Goal: Transaction & Acquisition: Purchase product/service

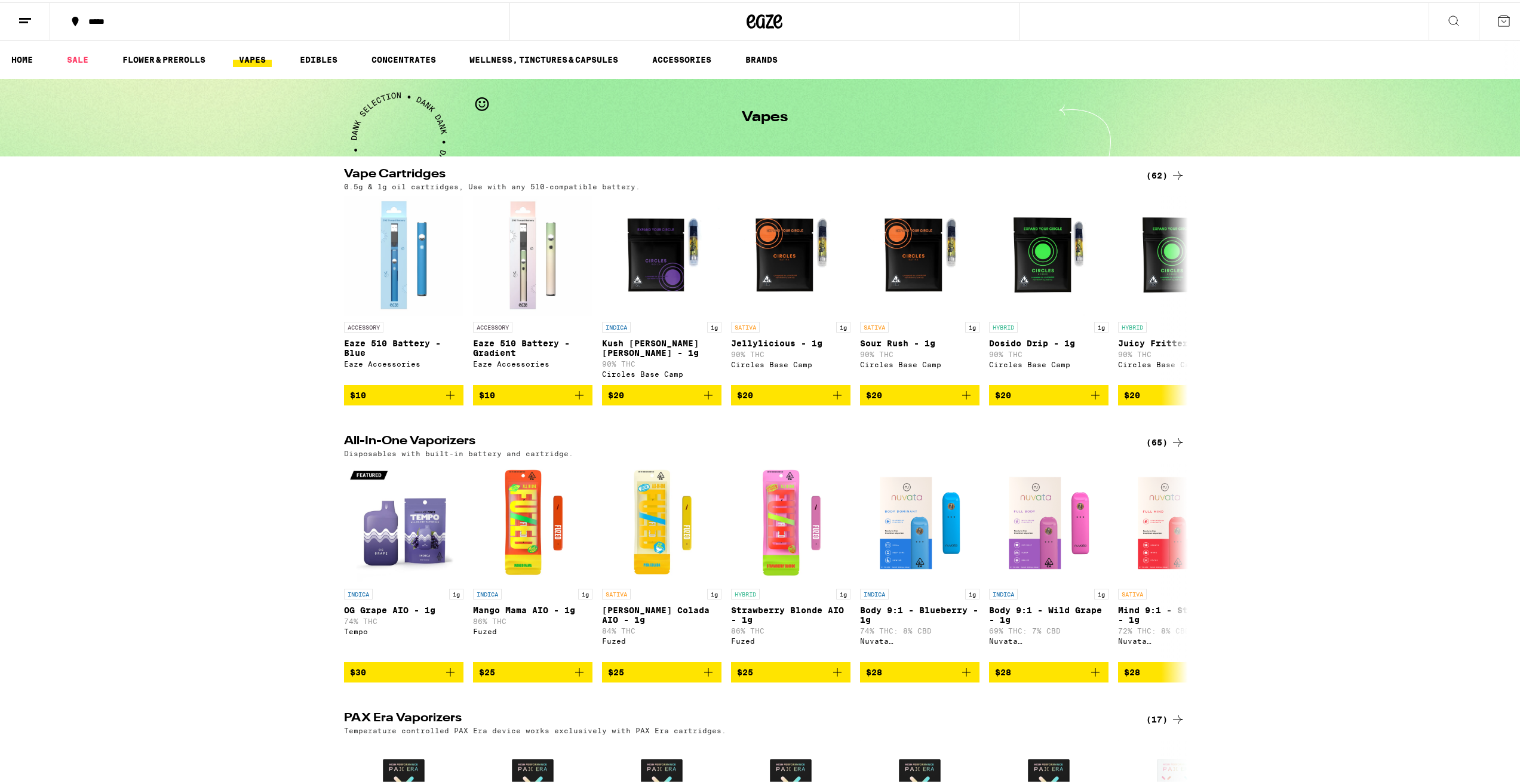
click at [1152, 176] on div "(62)" at bounding box center [1165, 173] width 39 height 14
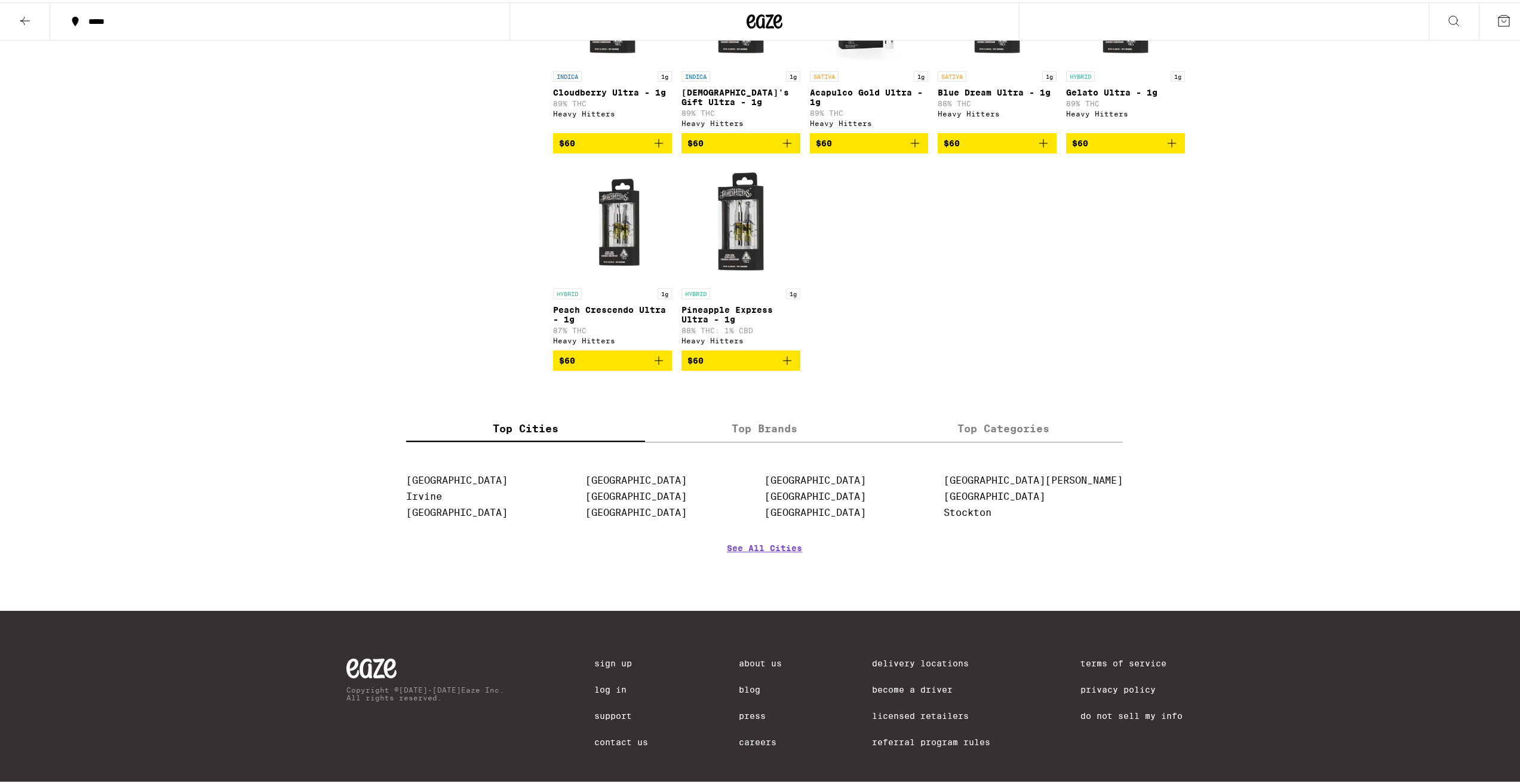
scroll to position [2628, 0]
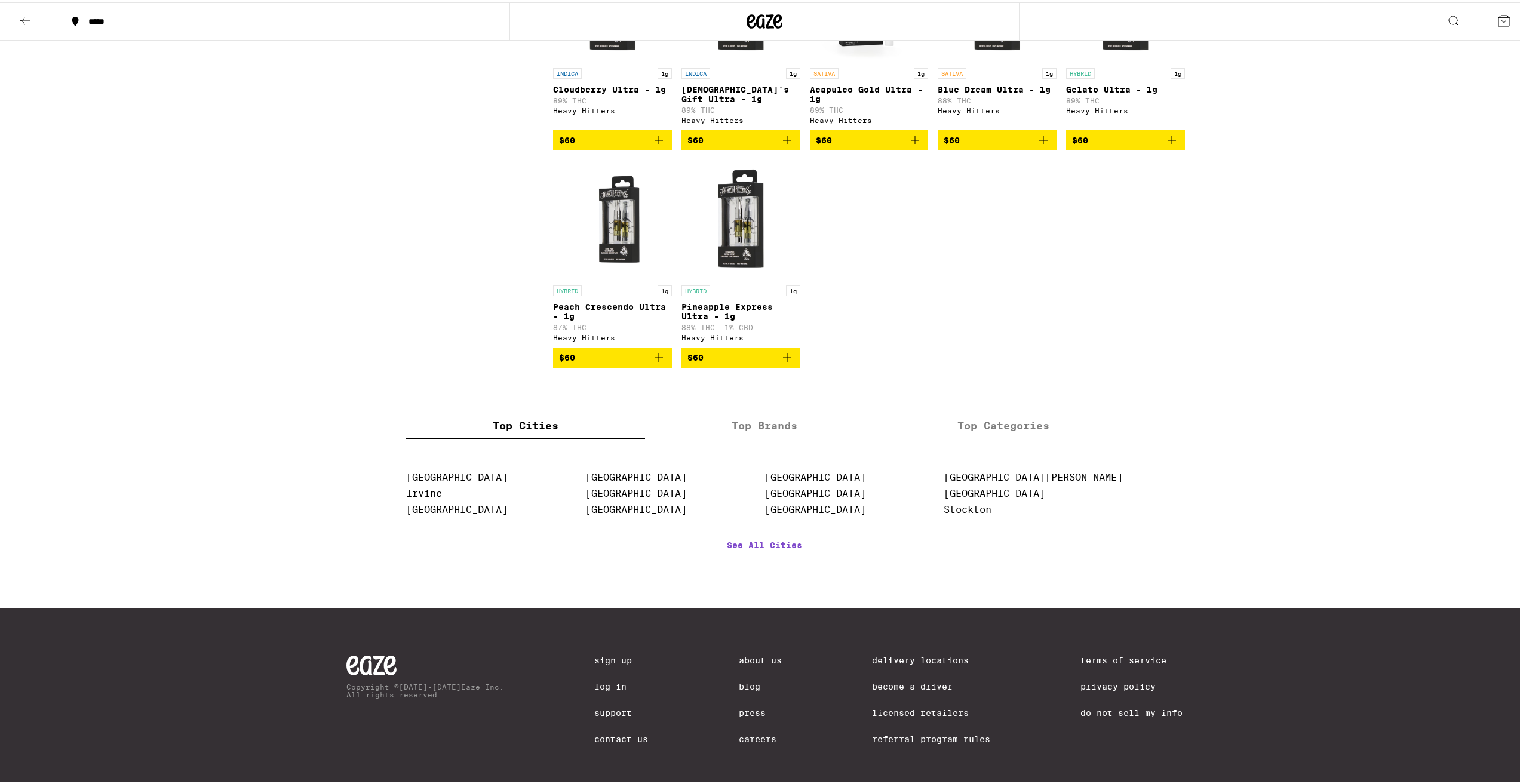
click at [752, 437] on label "Top Brands" at bounding box center [764, 423] width 239 height 26
click at [0, 0] on input "Top Brands" at bounding box center [0, 0] width 0 height 0
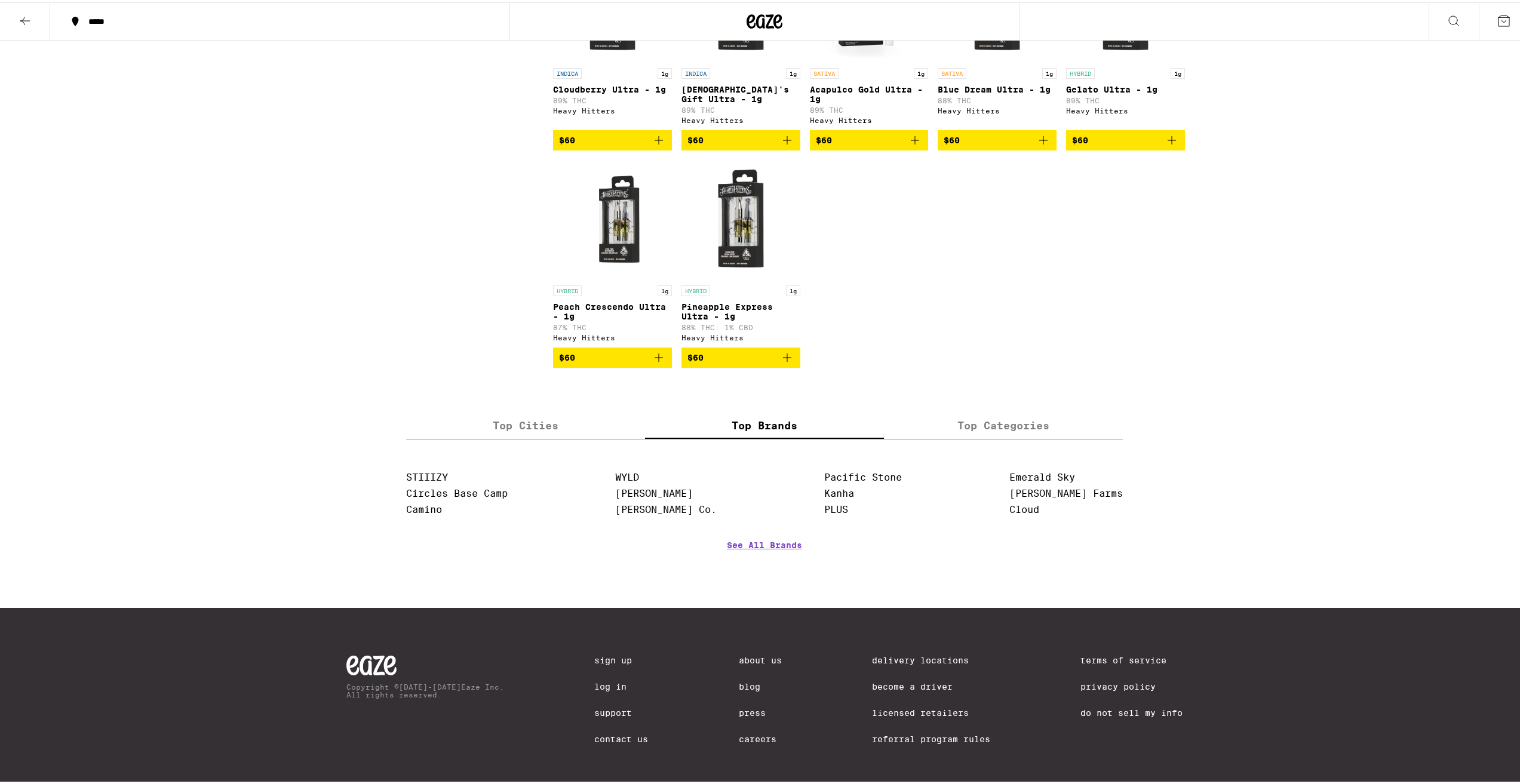
click at [1000, 437] on label "Top Categories" at bounding box center [1004, 423] width 239 height 26
click at [0, 0] on input "Top Categories" at bounding box center [0, 0] width 0 height 0
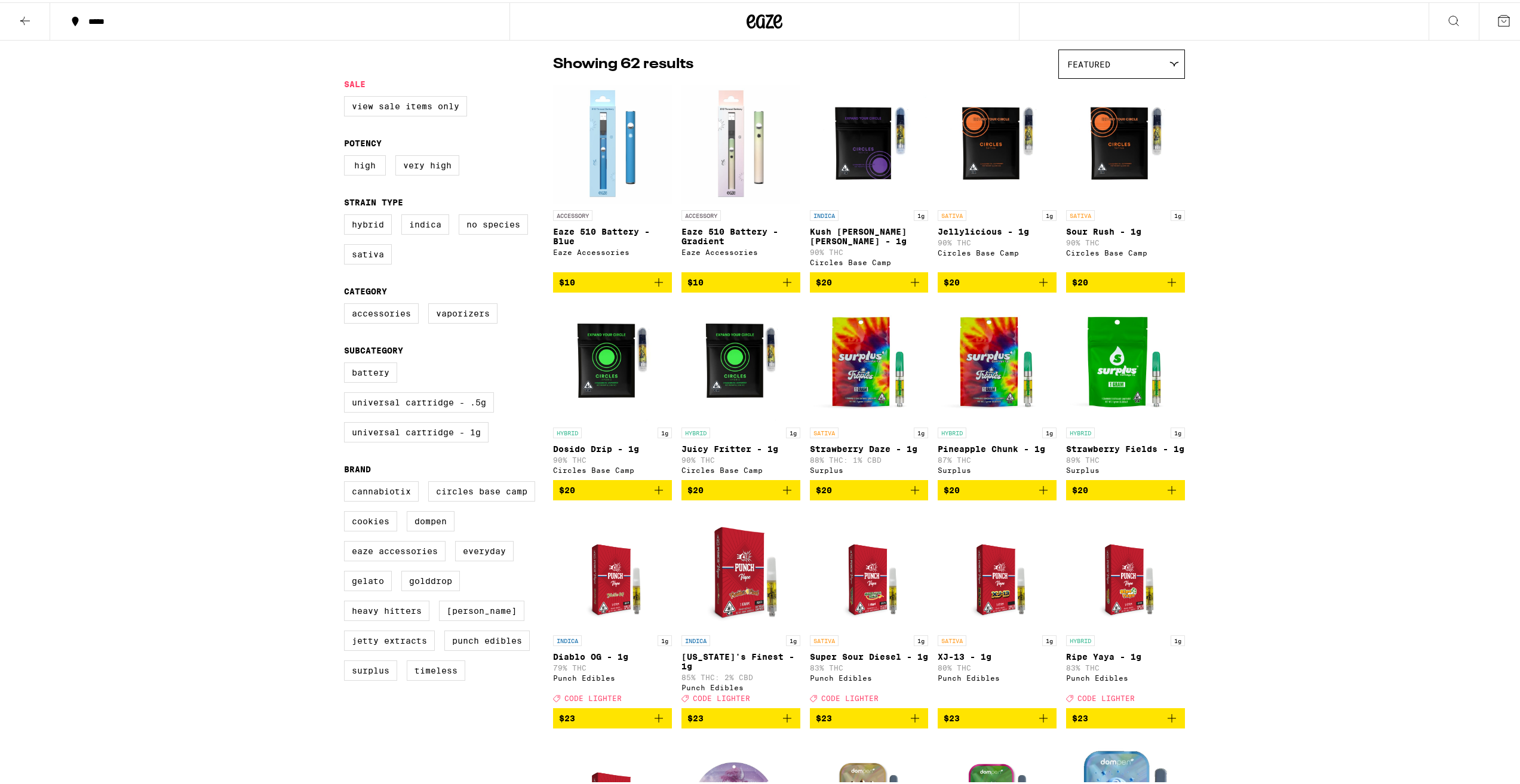
scroll to position [0, 0]
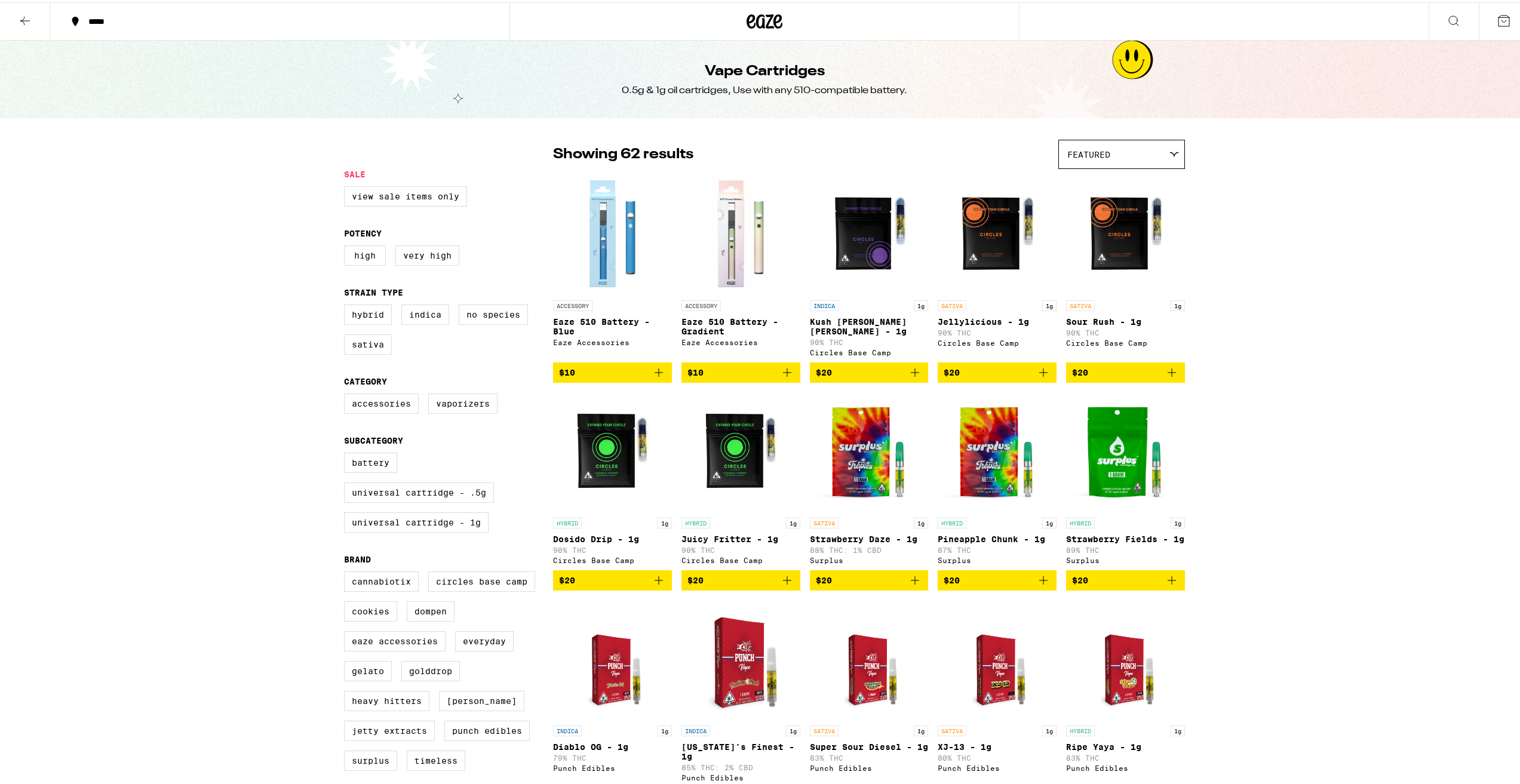
click at [1118, 154] on div "Featured" at bounding box center [1121, 152] width 125 height 28
click at [1118, 240] on span "Price: High to Low" at bounding box center [1121, 233] width 109 height 27
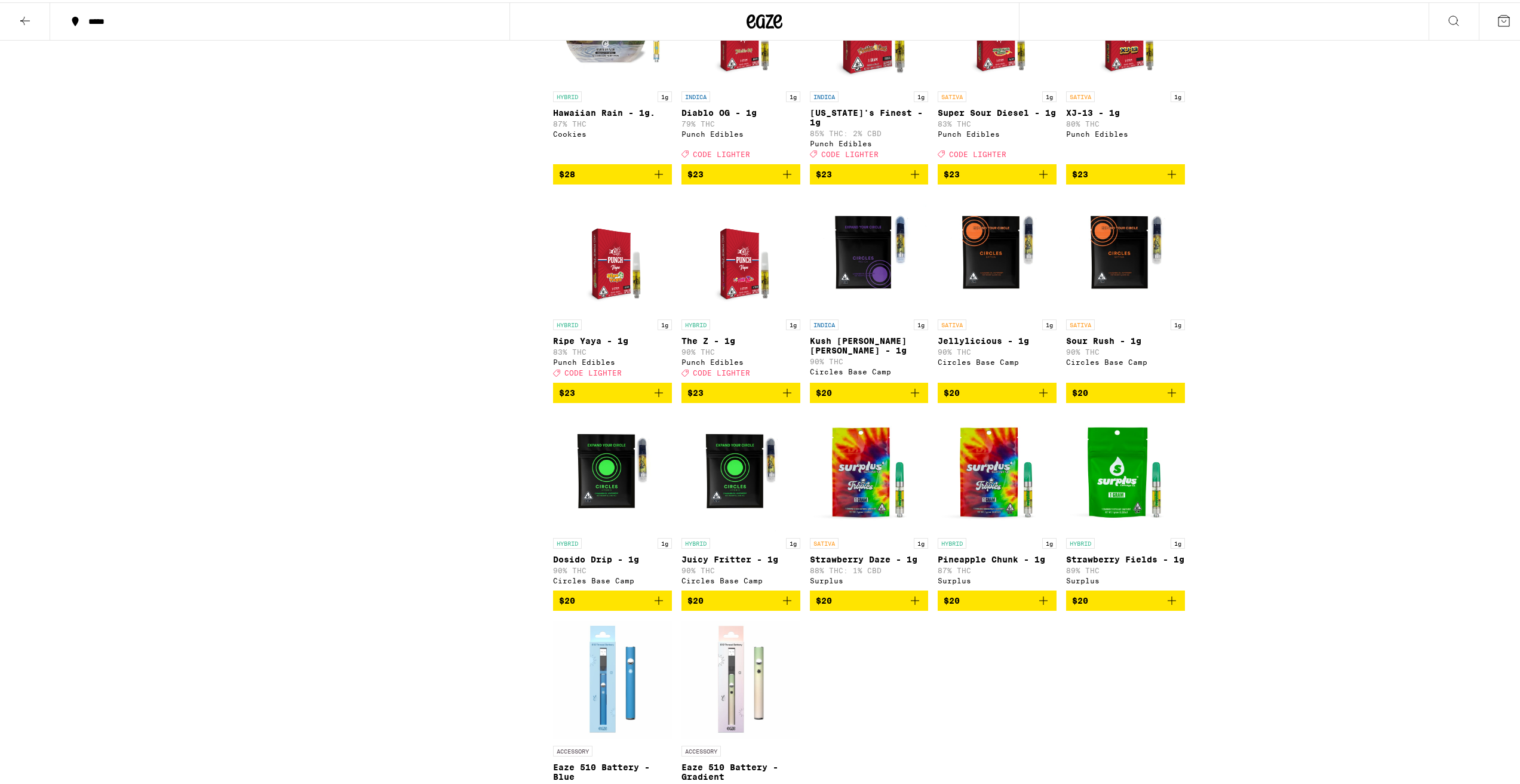
scroll to position [2329, 0]
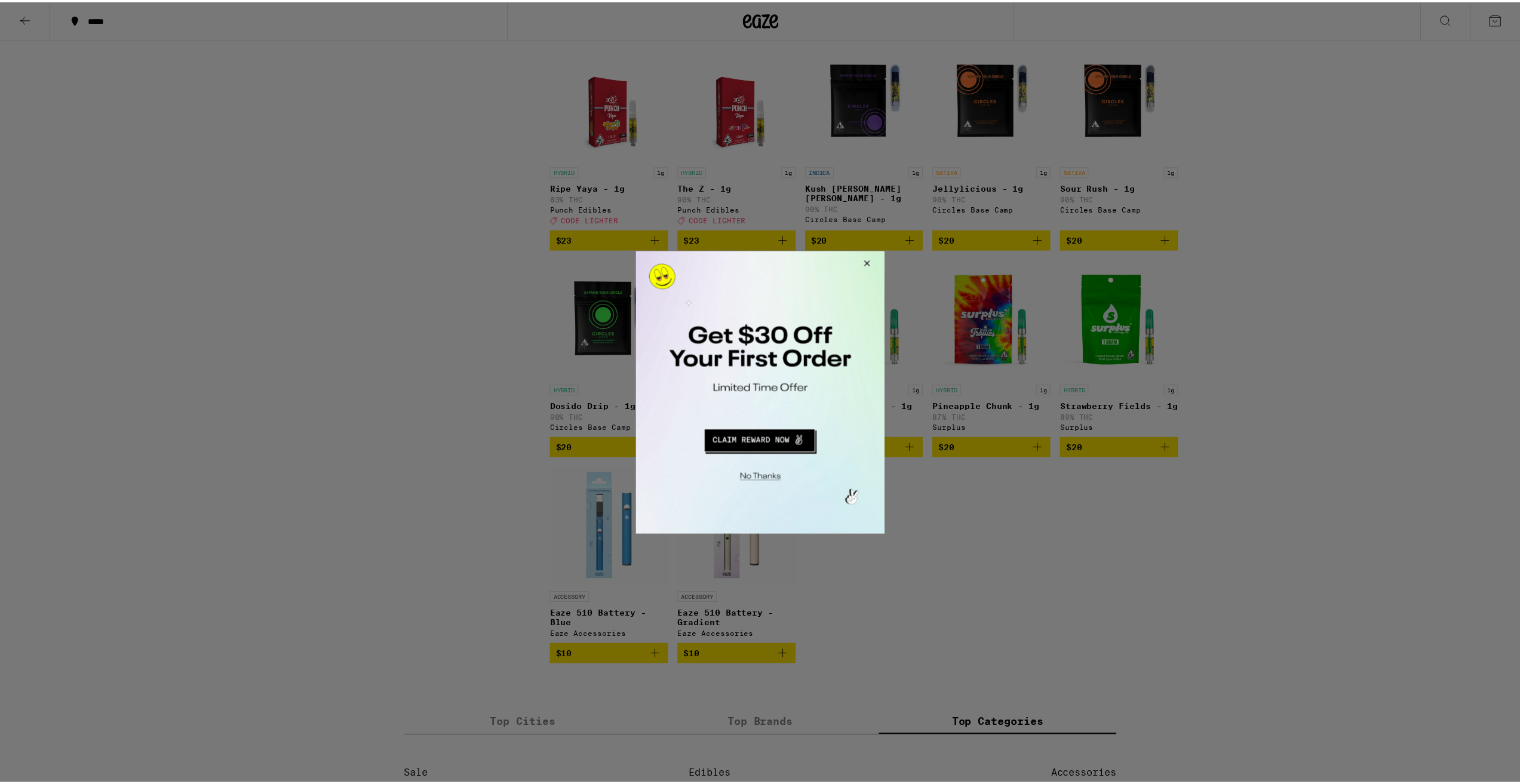
click at [872, 261] on button "Close Modal" at bounding box center [866, 265] width 32 height 29
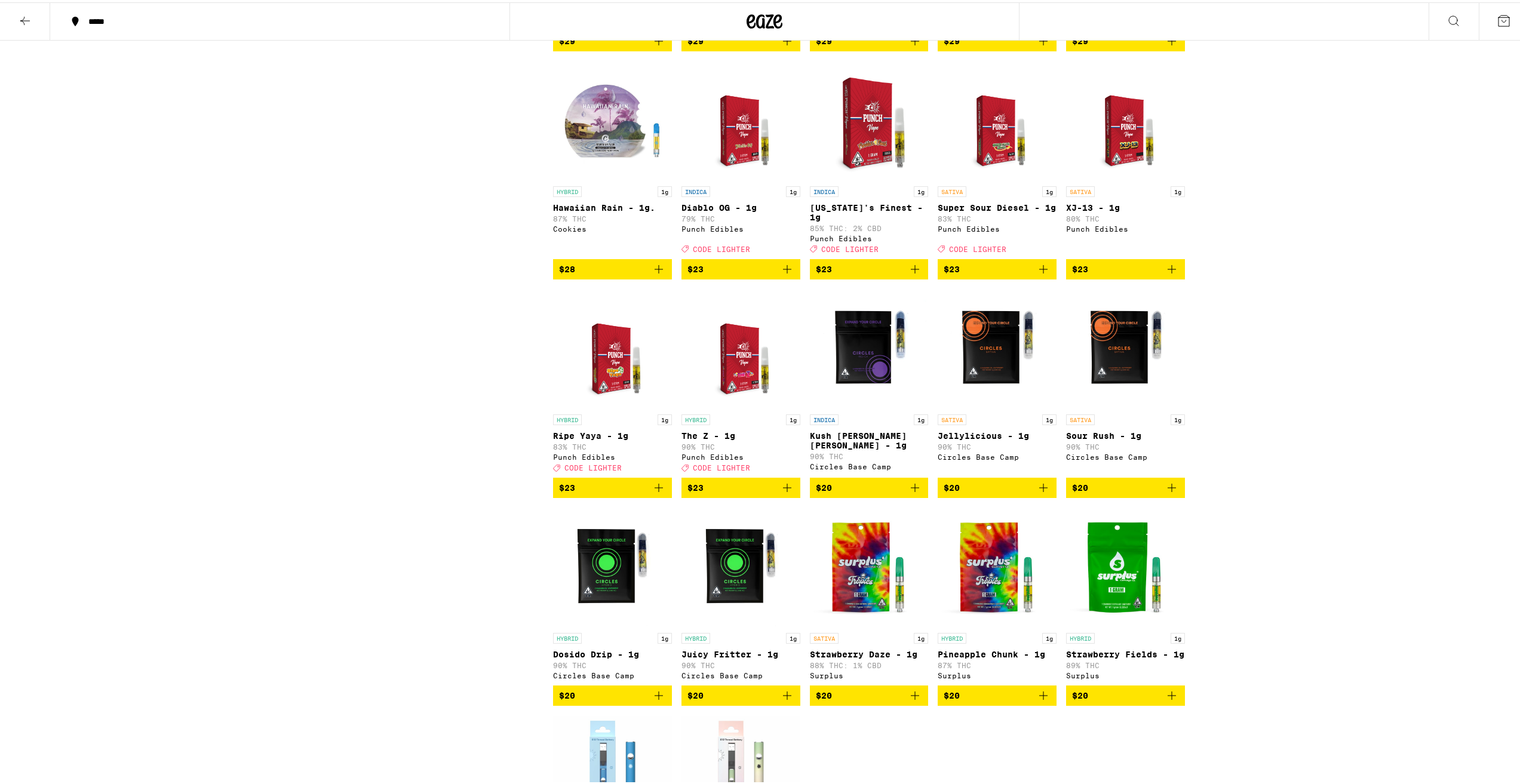
scroll to position [1971, 0]
